Goal: Task Accomplishment & Management: Manage account settings

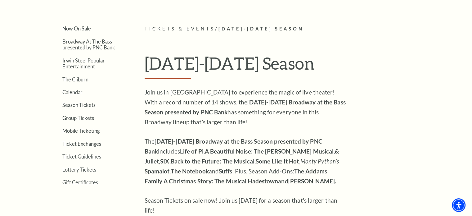
scroll to position [137, 0]
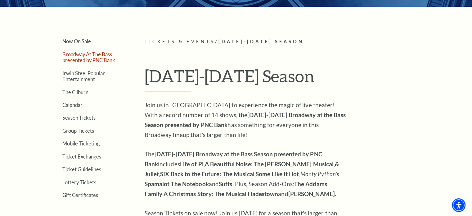
click at [96, 60] on link "Broadway At The Bass presented by PNC Bank" at bounding box center [88, 57] width 53 height 12
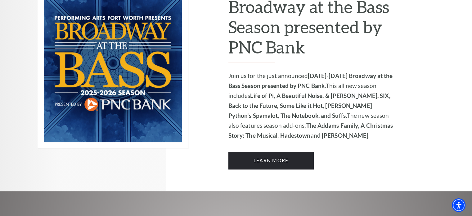
scroll to position [451, 0]
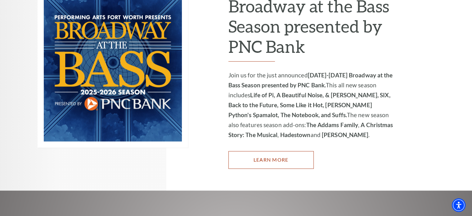
click at [300, 152] on link "Learn More" at bounding box center [270, 159] width 85 height 17
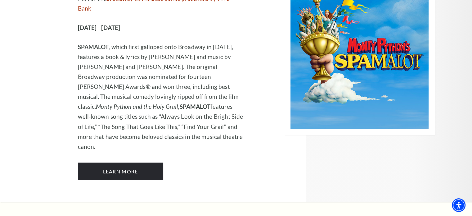
scroll to position [3420, 0]
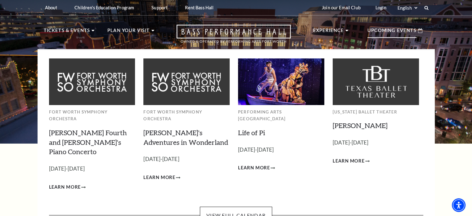
click at [408, 34] on p "Upcoming Events" at bounding box center [392, 32] width 49 height 11
click at [255, 206] on link "View Full Calendar" at bounding box center [236, 214] width 72 height 17
click at [402, 35] on p "Upcoming Events" at bounding box center [392, 32] width 49 height 11
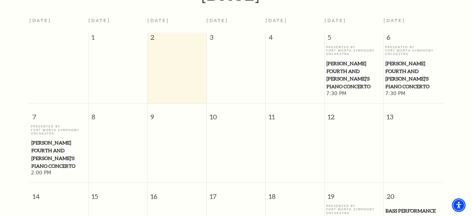
scroll to position [158, 0]
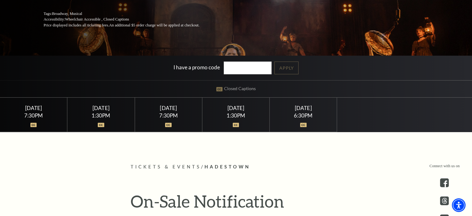
scroll to position [114, 0]
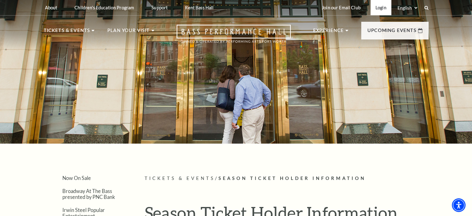
click at [380, 13] on link "Login" at bounding box center [381, 7] width 21 height 15
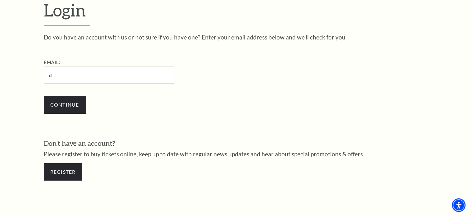
type input "[EMAIL_ADDRESS][DOMAIN_NAME]"
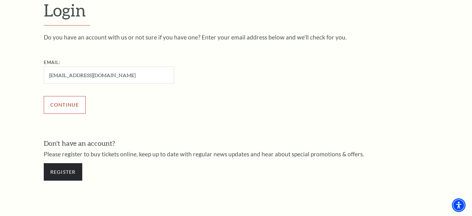
click at [71, 109] on input "Continue" at bounding box center [65, 104] width 42 height 17
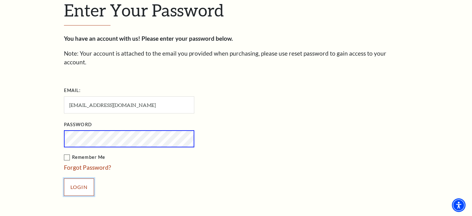
click at [80, 181] on input "Login" at bounding box center [79, 186] width 30 height 17
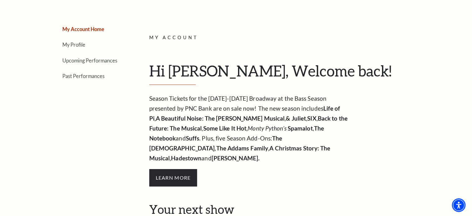
scroll to position [64, 0]
click at [177, 169] on span "Learn More" at bounding box center [173, 177] width 48 height 17
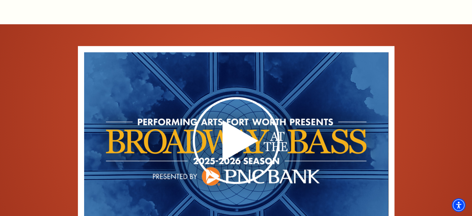
scroll to position [398, 0]
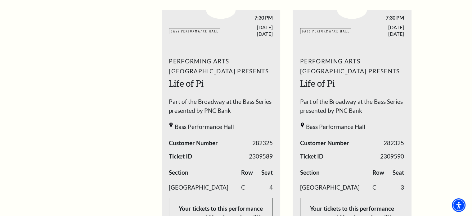
scroll to position [289, 0]
click at [467, 70] on div "My Account Home My Profile Upcoming Performances Past Performances Loading... M…" at bounding box center [236, 164] width 472 height 873
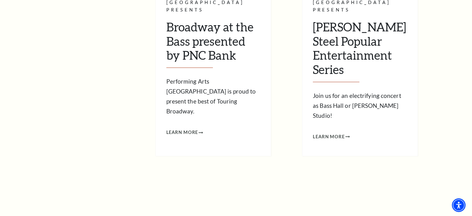
scroll to position [654, 0]
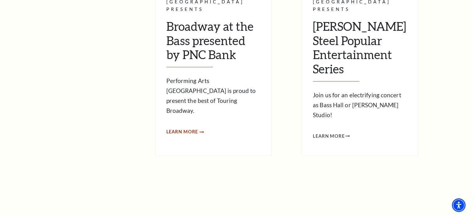
click at [201, 131] on use "Learn More Broadway at the Bass presented by PNC Bank" at bounding box center [202, 132] width 4 height 2
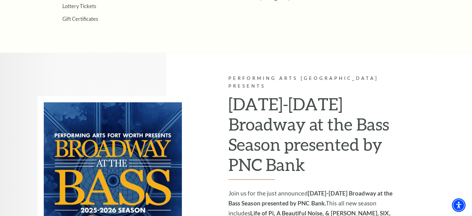
scroll to position [457, 0]
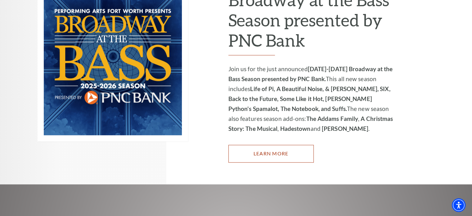
click at [295, 145] on link "Learn More" at bounding box center [270, 153] width 85 height 17
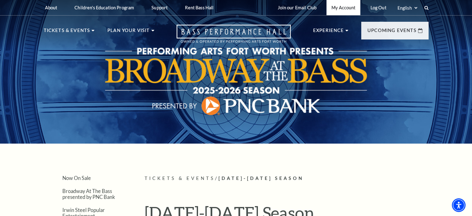
click at [347, 9] on link "My Account" at bounding box center [344, 7] width 34 height 15
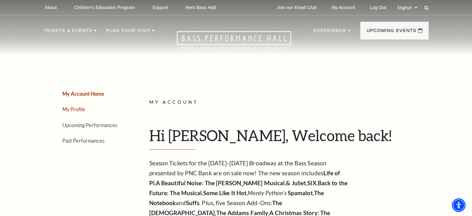
click at [71, 108] on link "My Profile" at bounding box center [73, 109] width 23 height 6
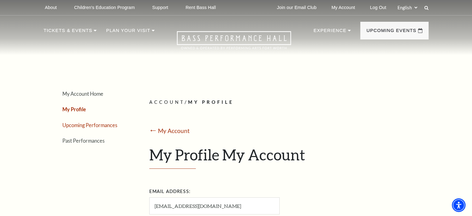
click at [93, 126] on link "Upcoming Performances" at bounding box center [89, 125] width 55 height 6
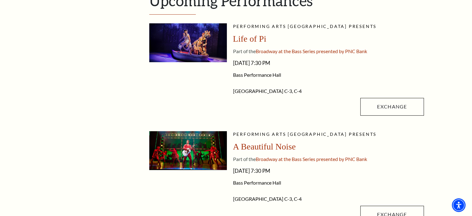
scroll to position [154, 0]
